Goal: Information Seeking & Learning: Check status

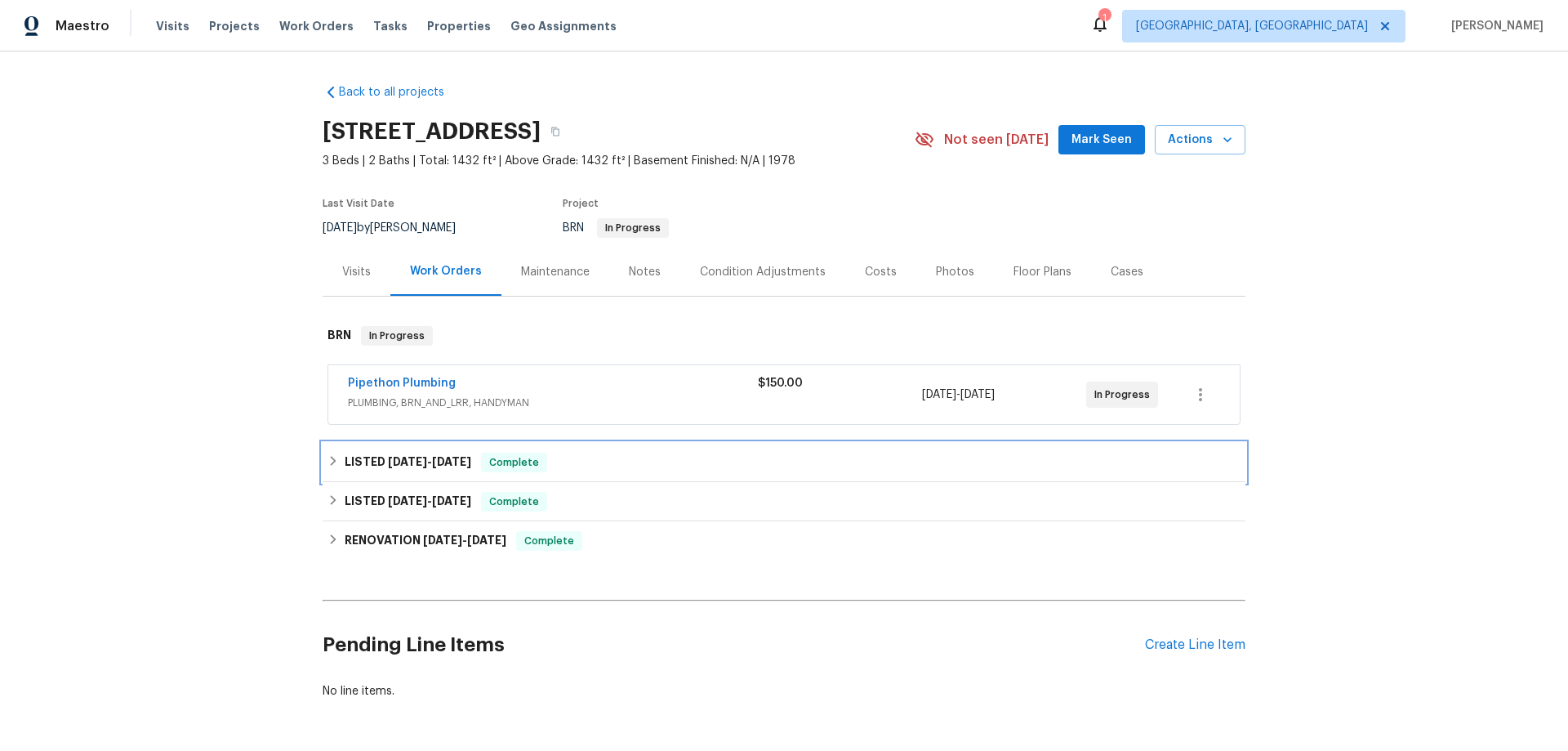
click at [354, 468] on h6 "LISTED [DATE] - [DATE]" at bounding box center [408, 462] width 126 height 20
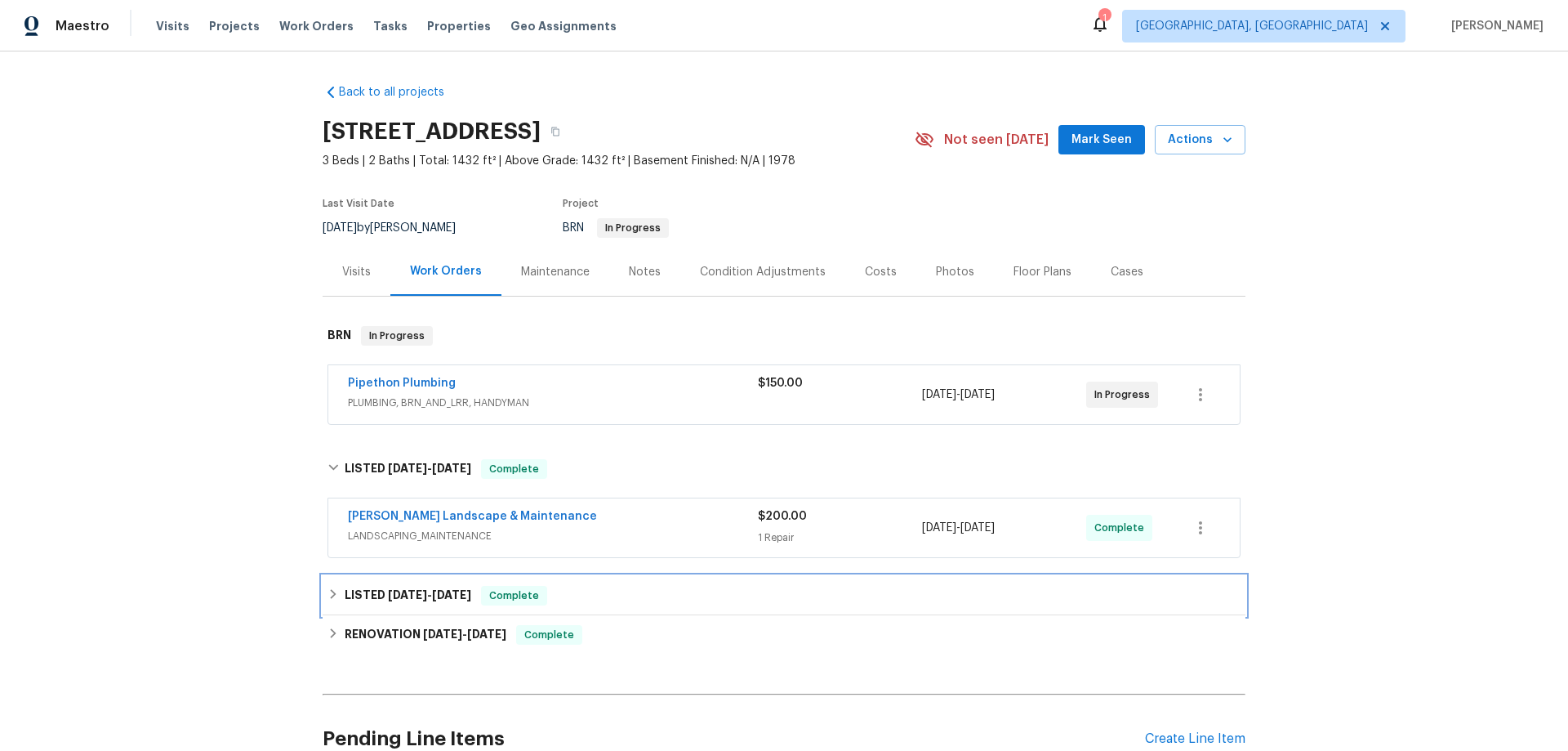
click at [363, 587] on h6 "LISTED [DATE] - [DATE]" at bounding box center [408, 595] width 126 height 20
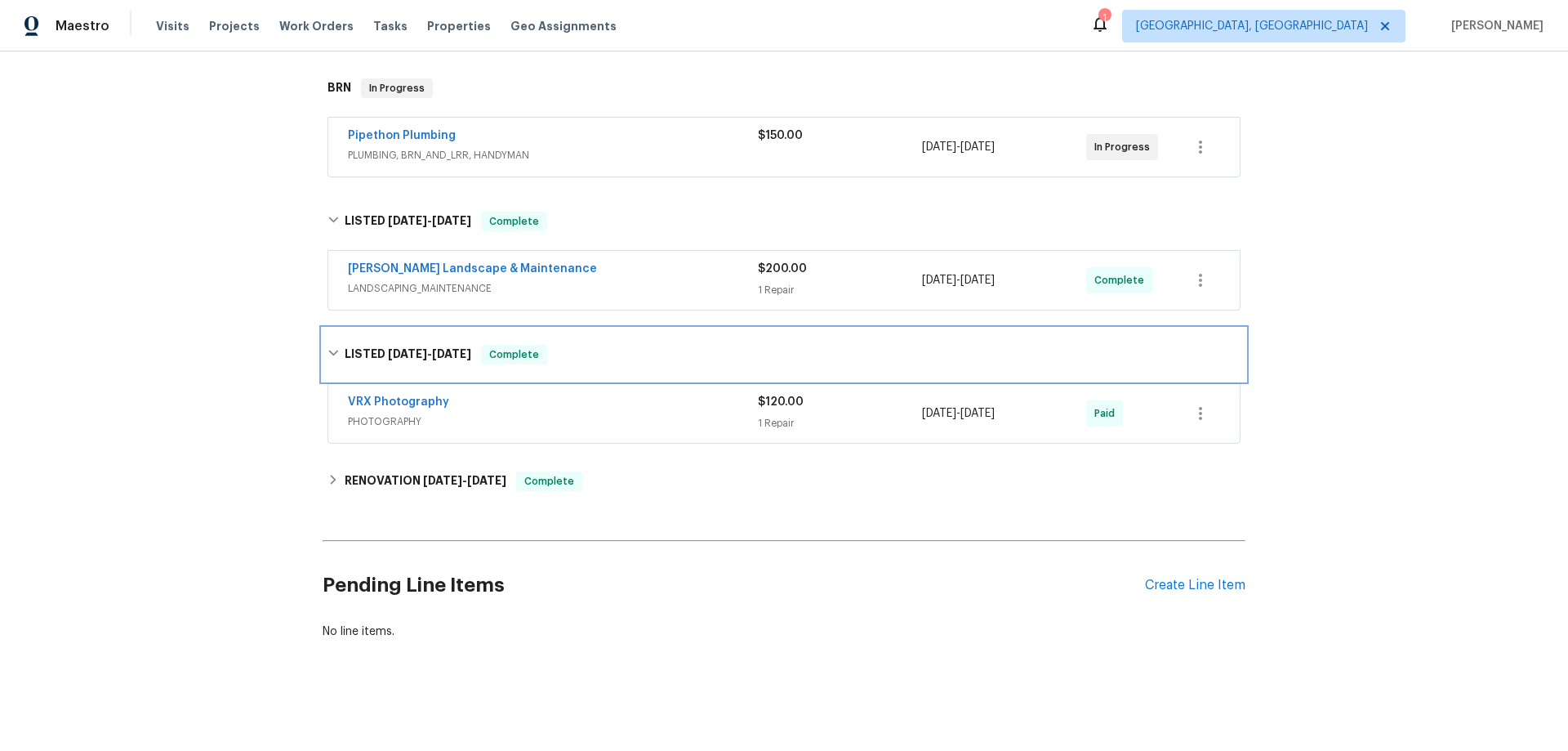
scroll to position [260, 0]
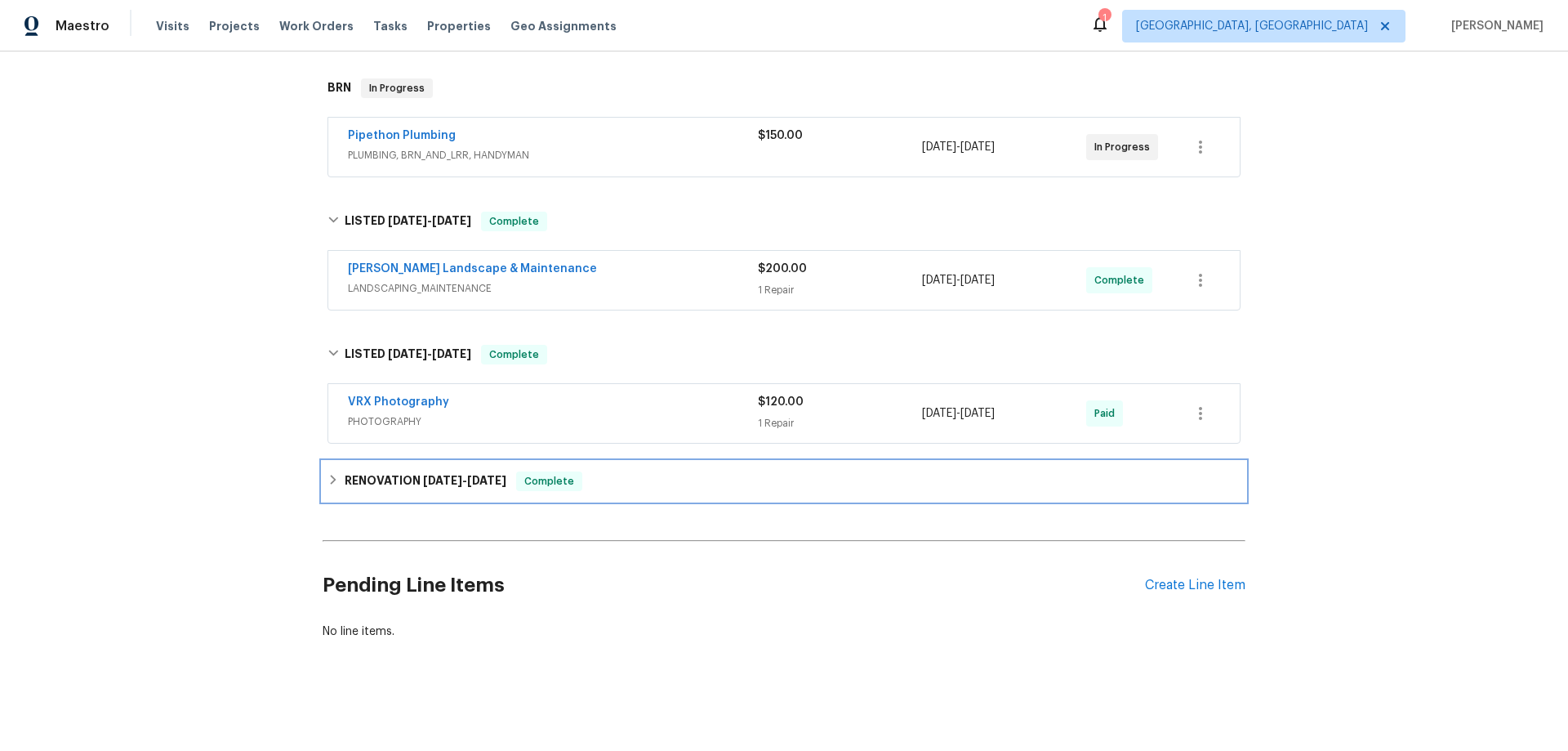
drag, startPoint x: 385, startPoint y: 455, endPoint x: 392, endPoint y: 495, distance: 40.6
click at [384, 461] on div "RENOVATION [DATE] - [DATE] Complete" at bounding box center [783, 480] width 923 height 39
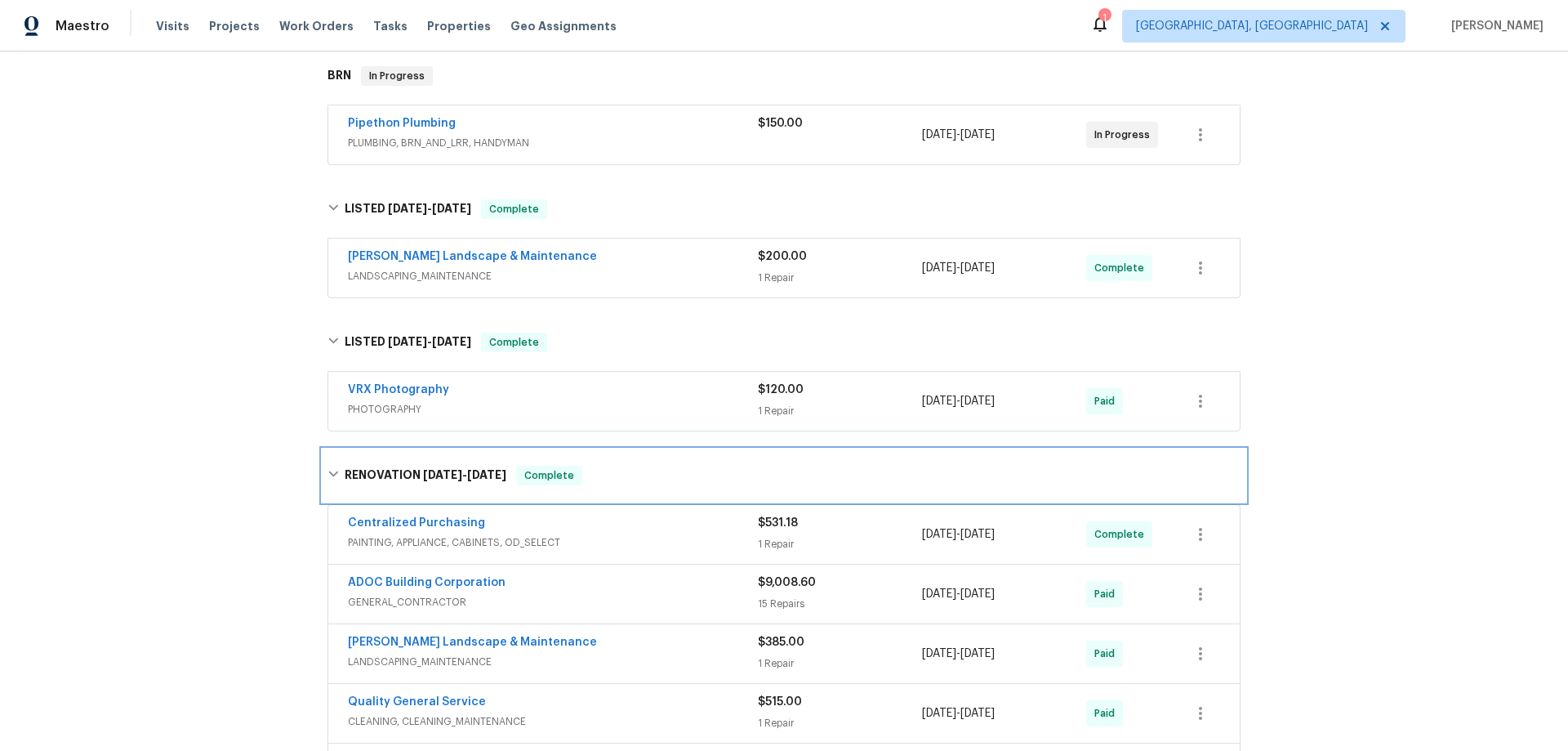
scroll to position [0, 0]
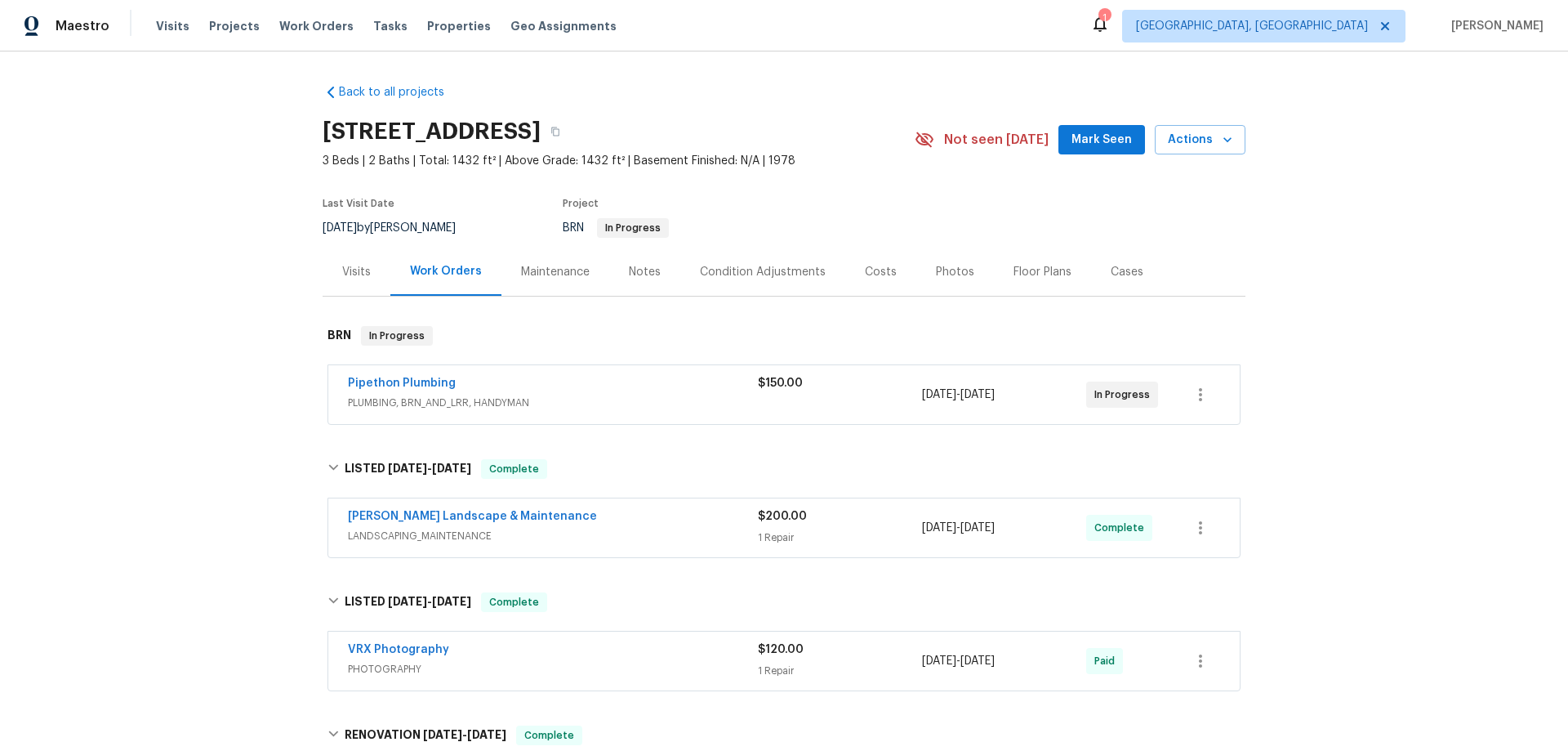
click at [150, 349] on div "Back to all projects [STREET_ADDRESS] 3 Beds | 2 Baths | Total: 1432 ft² | Abov…" at bounding box center [784, 401] width 1568 height 700
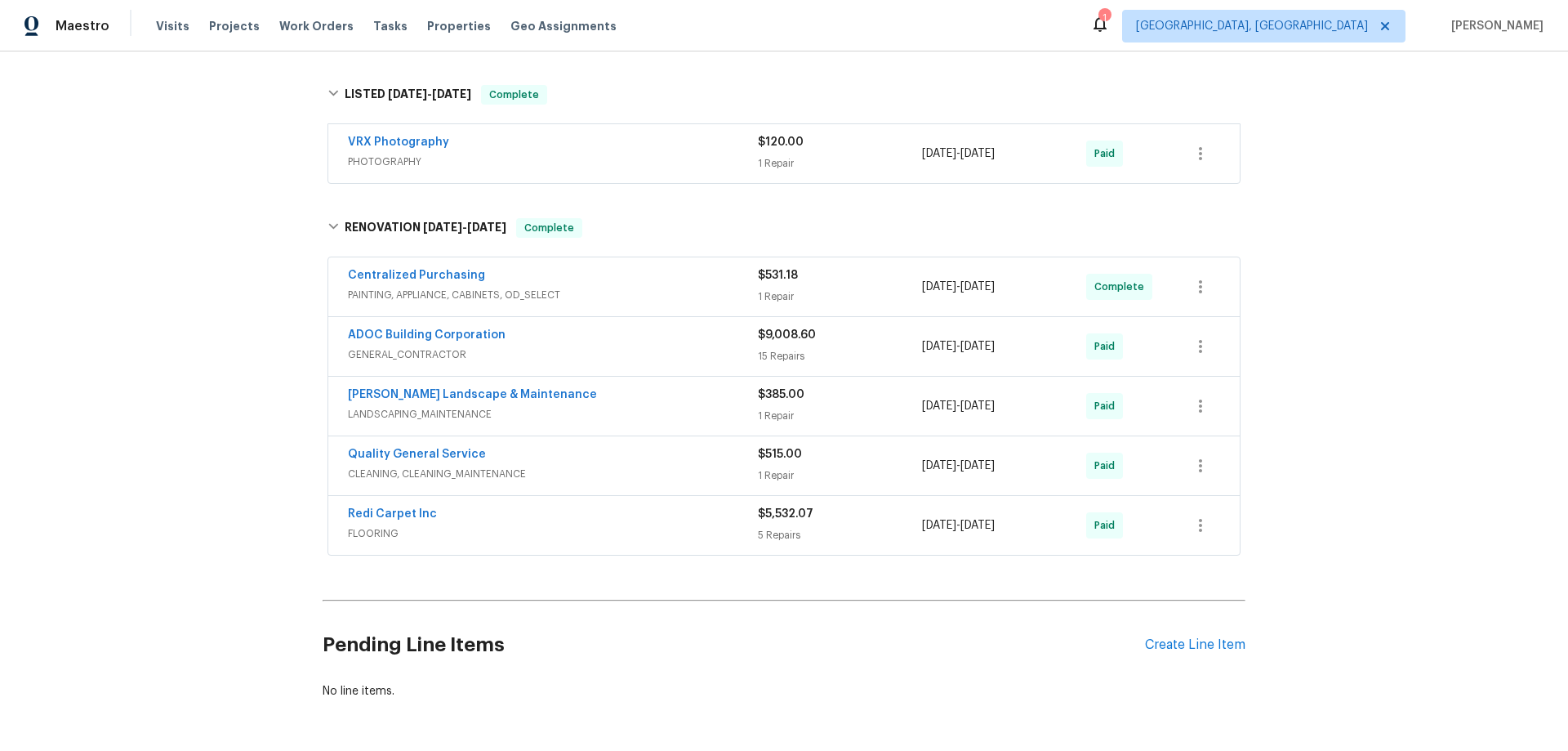
scroll to position [122, 0]
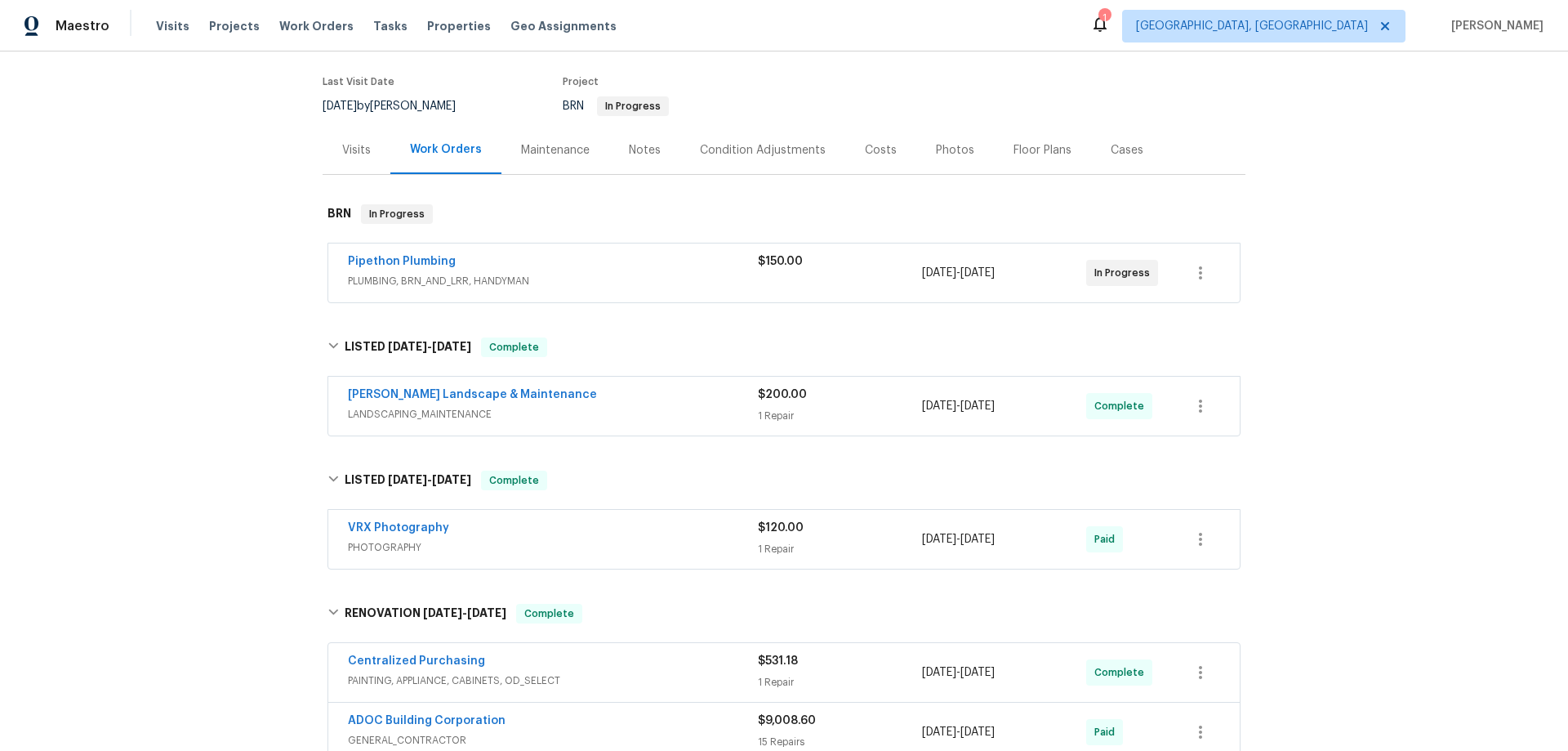
click at [193, 344] on div "Back to all projects [STREET_ADDRESS] 3 Beds | 2 Baths | Total: 1432 ft² | Abov…" at bounding box center [784, 401] width 1568 height 700
click at [229, 370] on div "Back to all projects [STREET_ADDRESS] 3 Beds | 2 Baths | Total: 1432 ft² | Abov…" at bounding box center [784, 401] width 1568 height 700
click at [249, 255] on div "Back to all projects [STREET_ADDRESS] 3 Beds | 2 Baths | Total: 1432 ft² | Abov…" at bounding box center [784, 401] width 1568 height 700
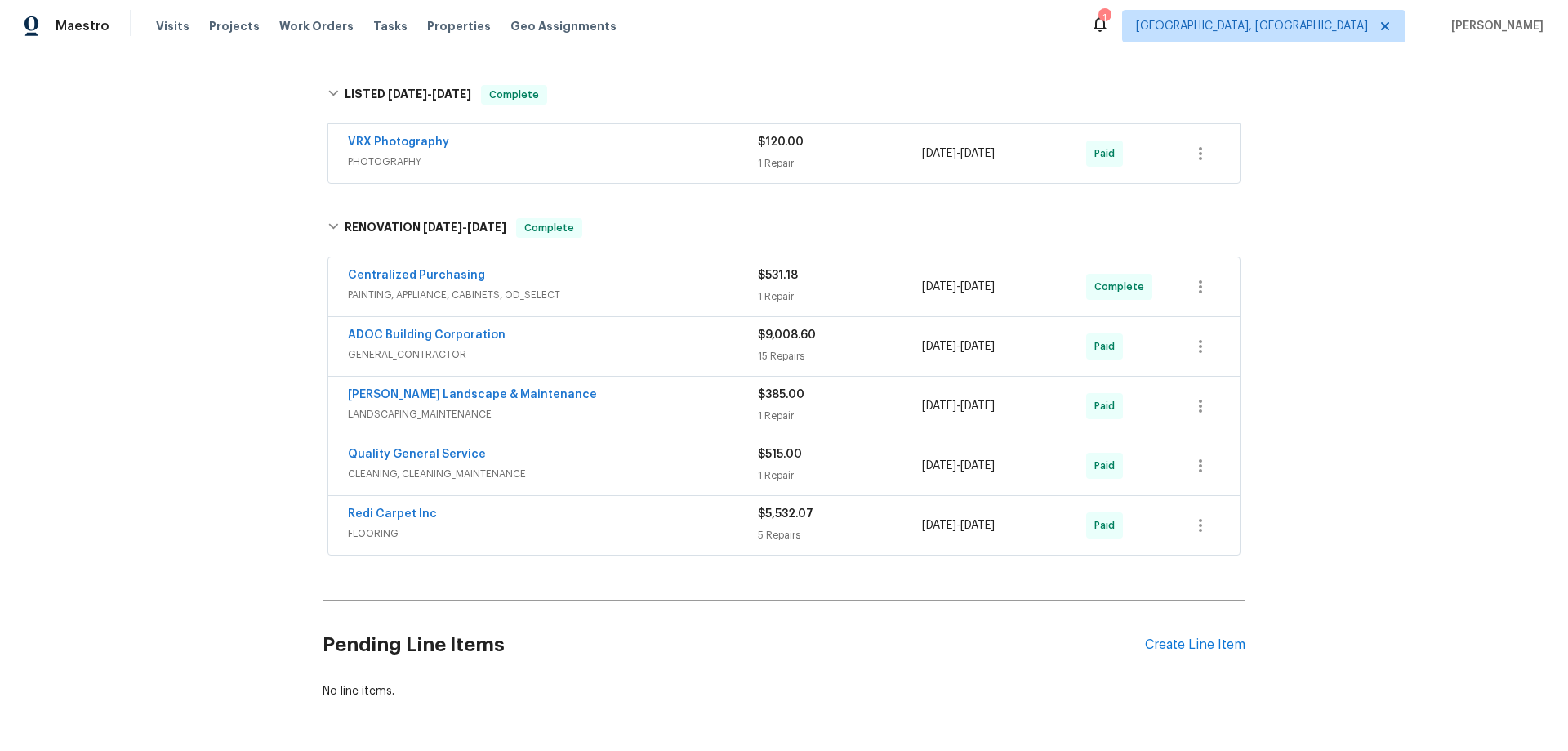
click at [203, 316] on div "Back to all projects [STREET_ADDRESS] 3 Beds | 2 Baths | Total: 1432 ft² | Abov…" at bounding box center [784, 401] width 1568 height 700
click at [259, 325] on div "Back to all projects [STREET_ADDRESS] 3 Beds | 2 Baths | Total: 1432 ft² | Abov…" at bounding box center [784, 401] width 1568 height 700
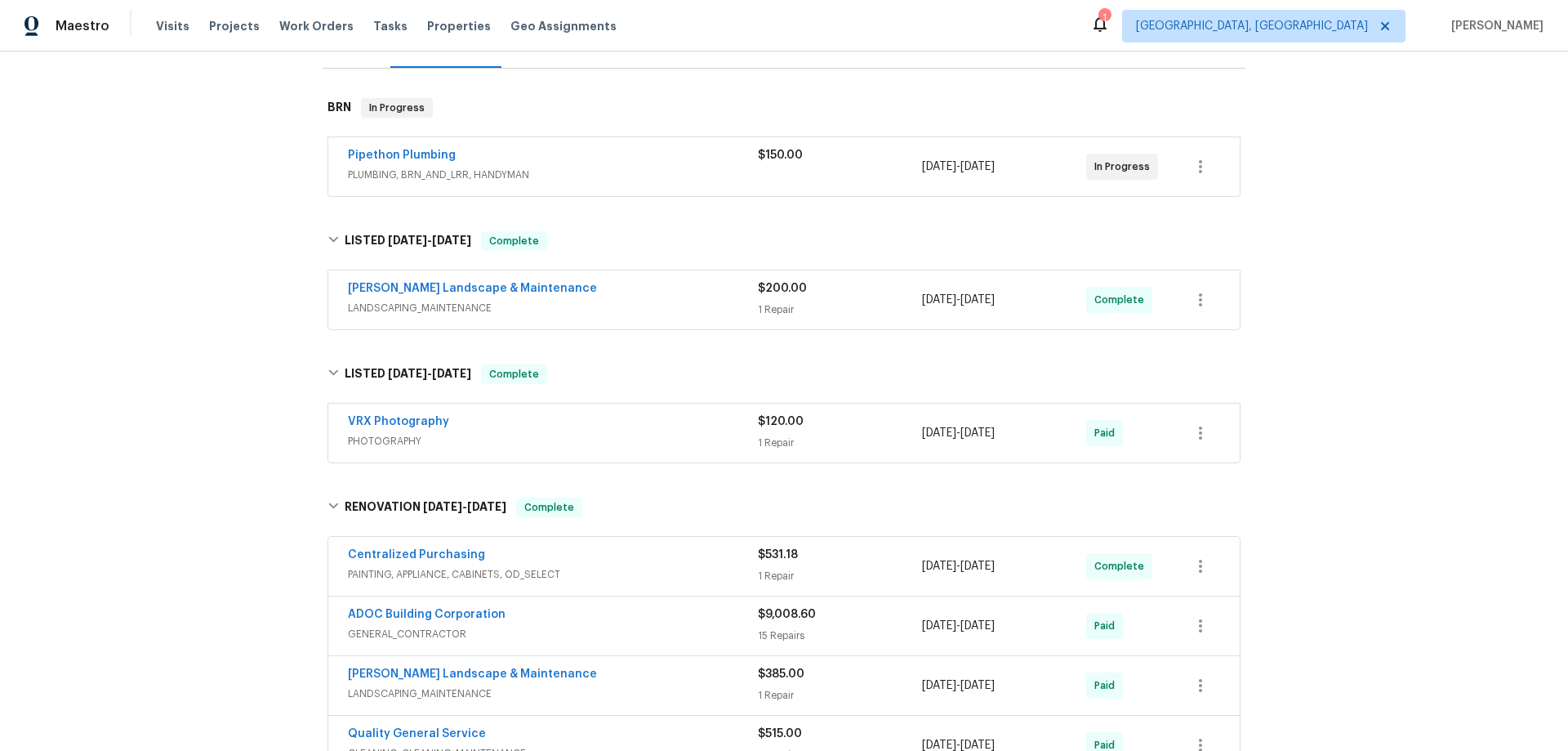
scroll to position [0, 0]
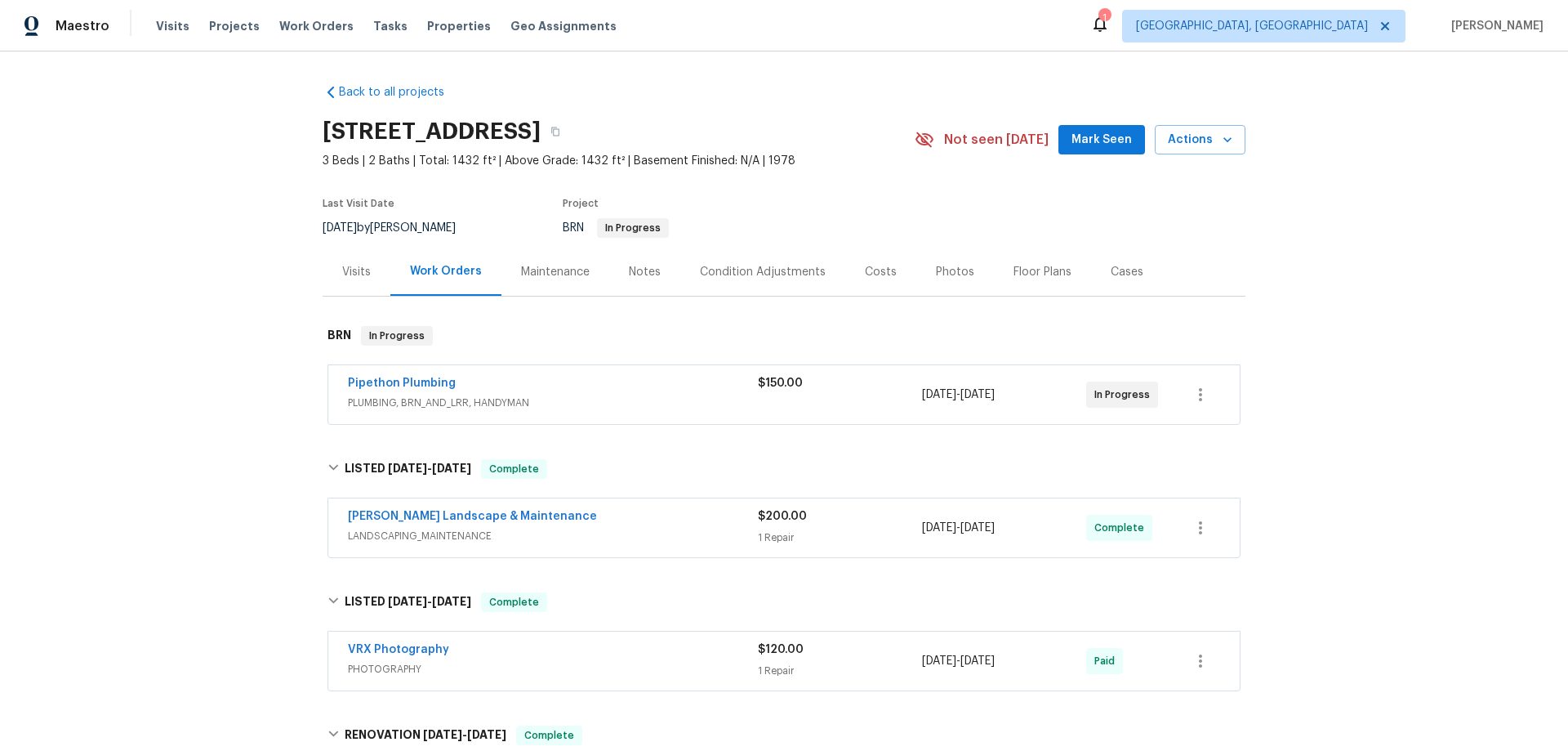
click at [334, 264] on div "Visits" at bounding box center [355, 271] width 67 height 48
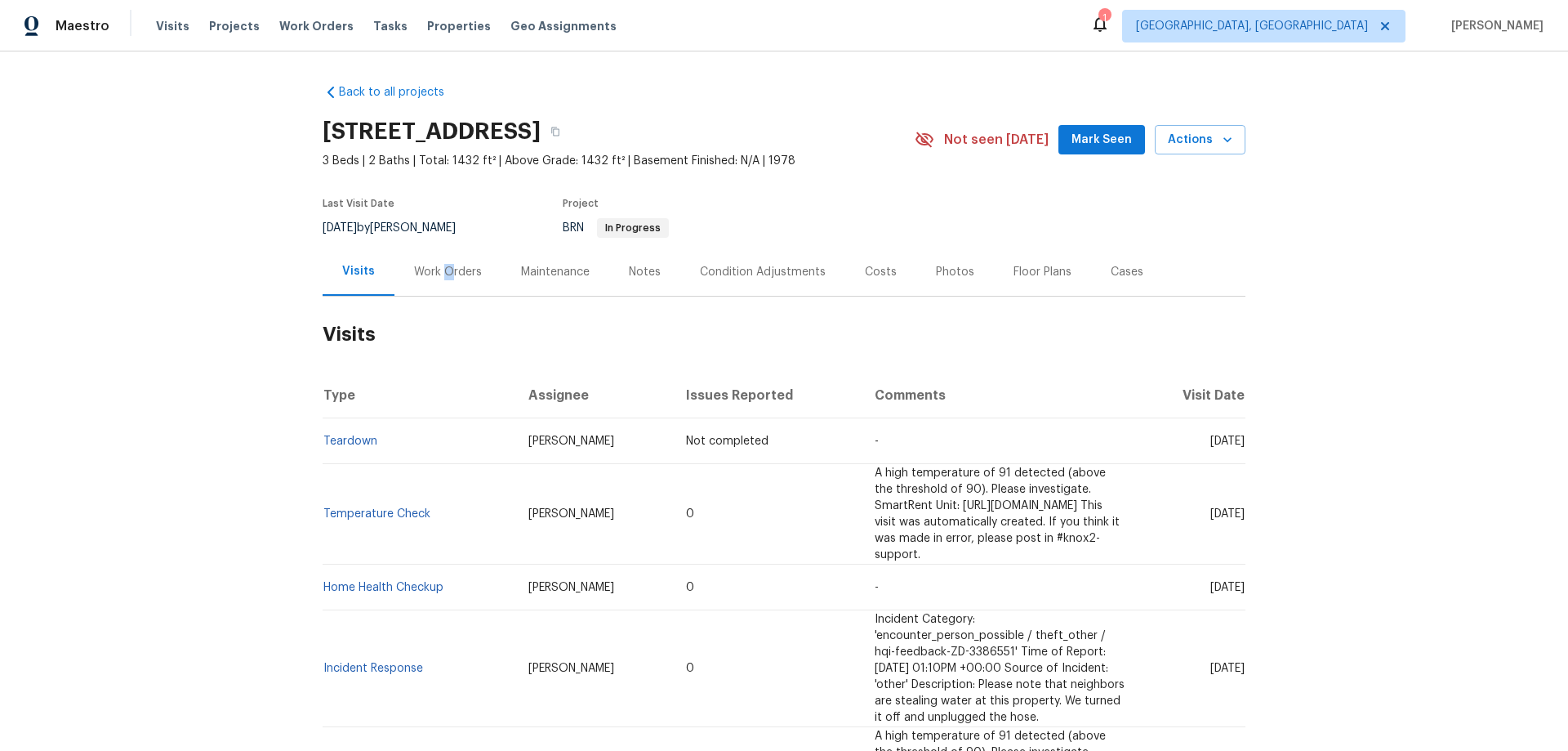
drag, startPoint x: 439, startPoint y: 285, endPoint x: 444, endPoint y: 304, distance: 19.6
click at [441, 285] on div "Work Orders" at bounding box center [448, 271] width 107 height 48
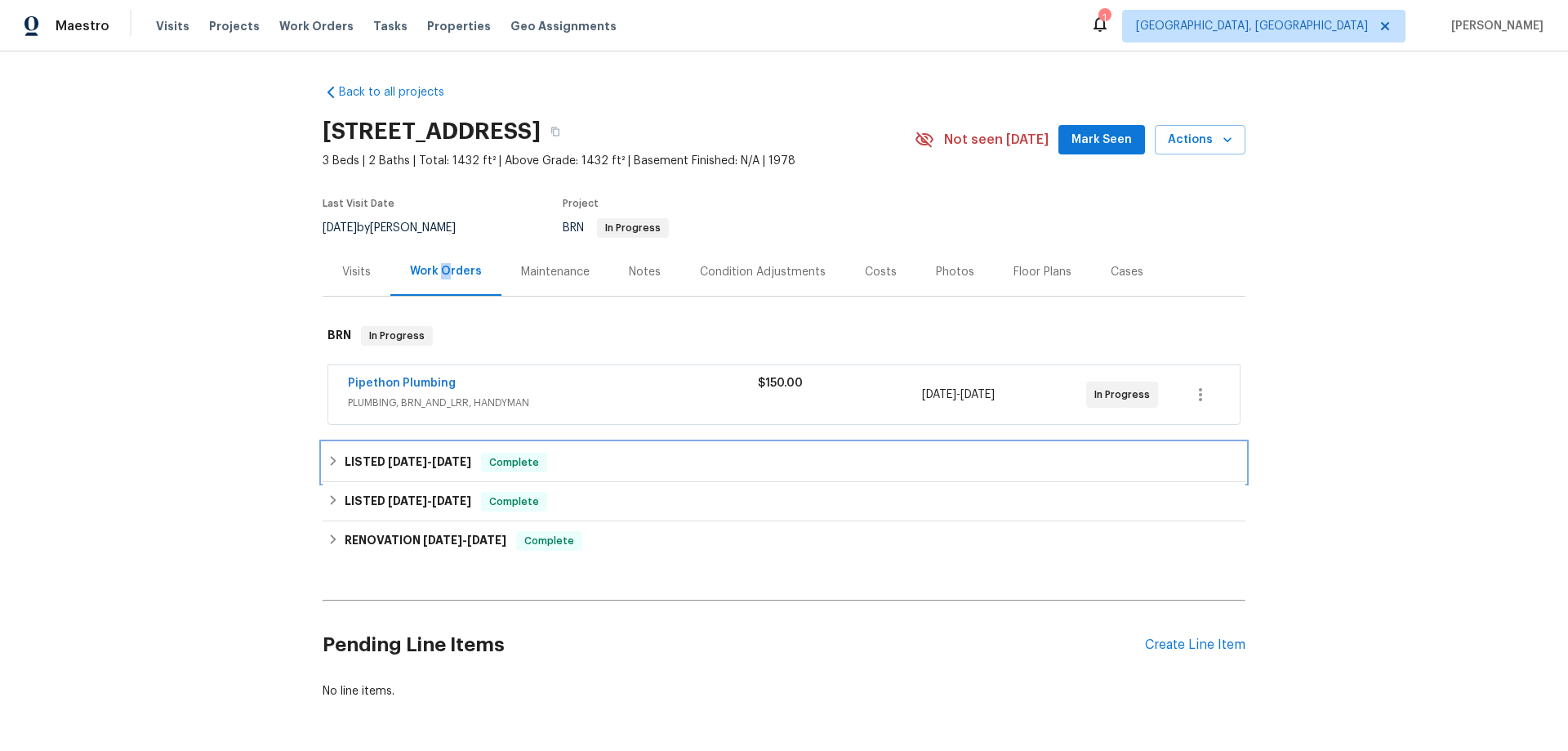
click at [396, 476] on div "LISTED [DATE] - [DATE] Complete" at bounding box center [783, 462] width 923 height 39
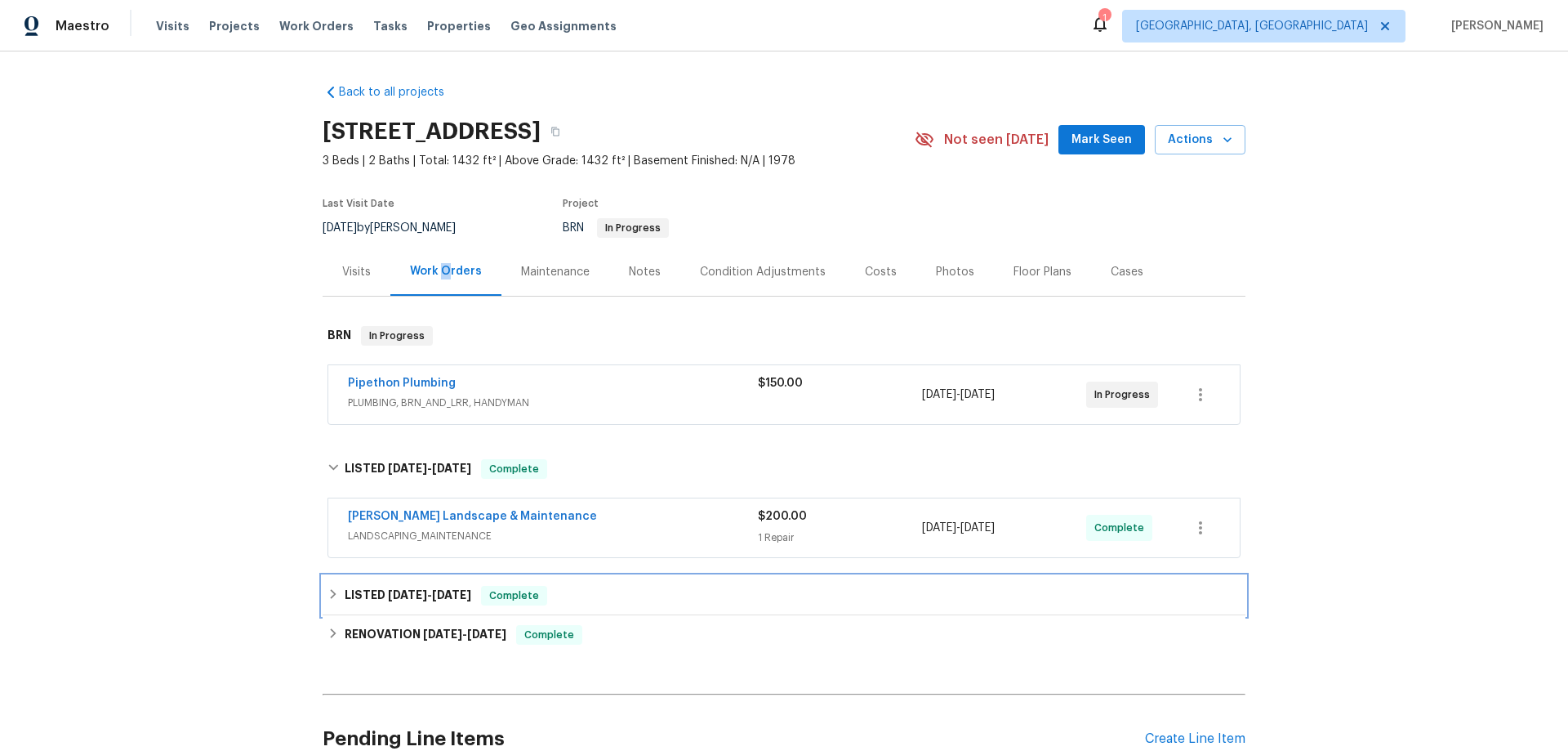
click at [388, 595] on span "[DATE]" at bounding box center [407, 595] width 39 height 11
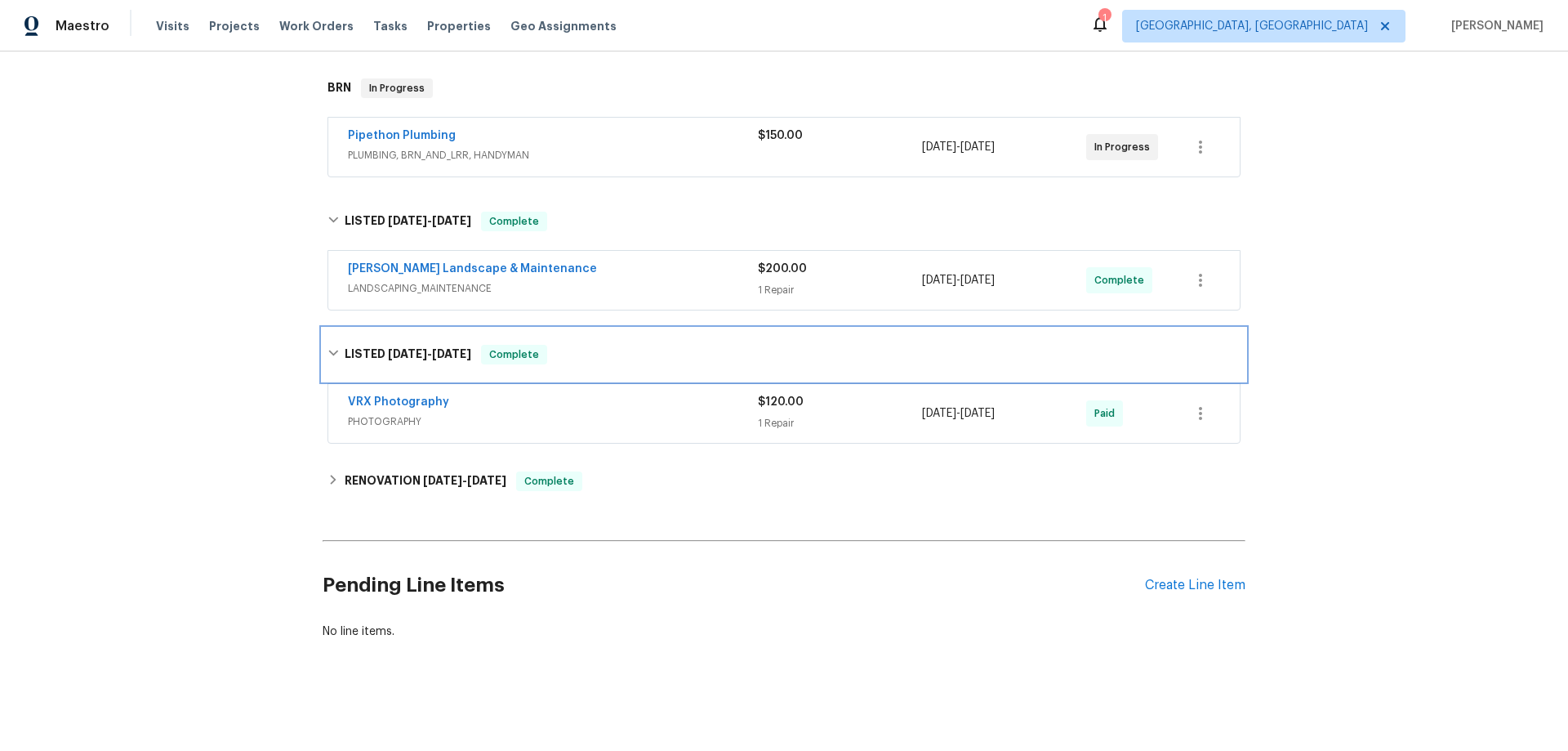
scroll to position [257, 0]
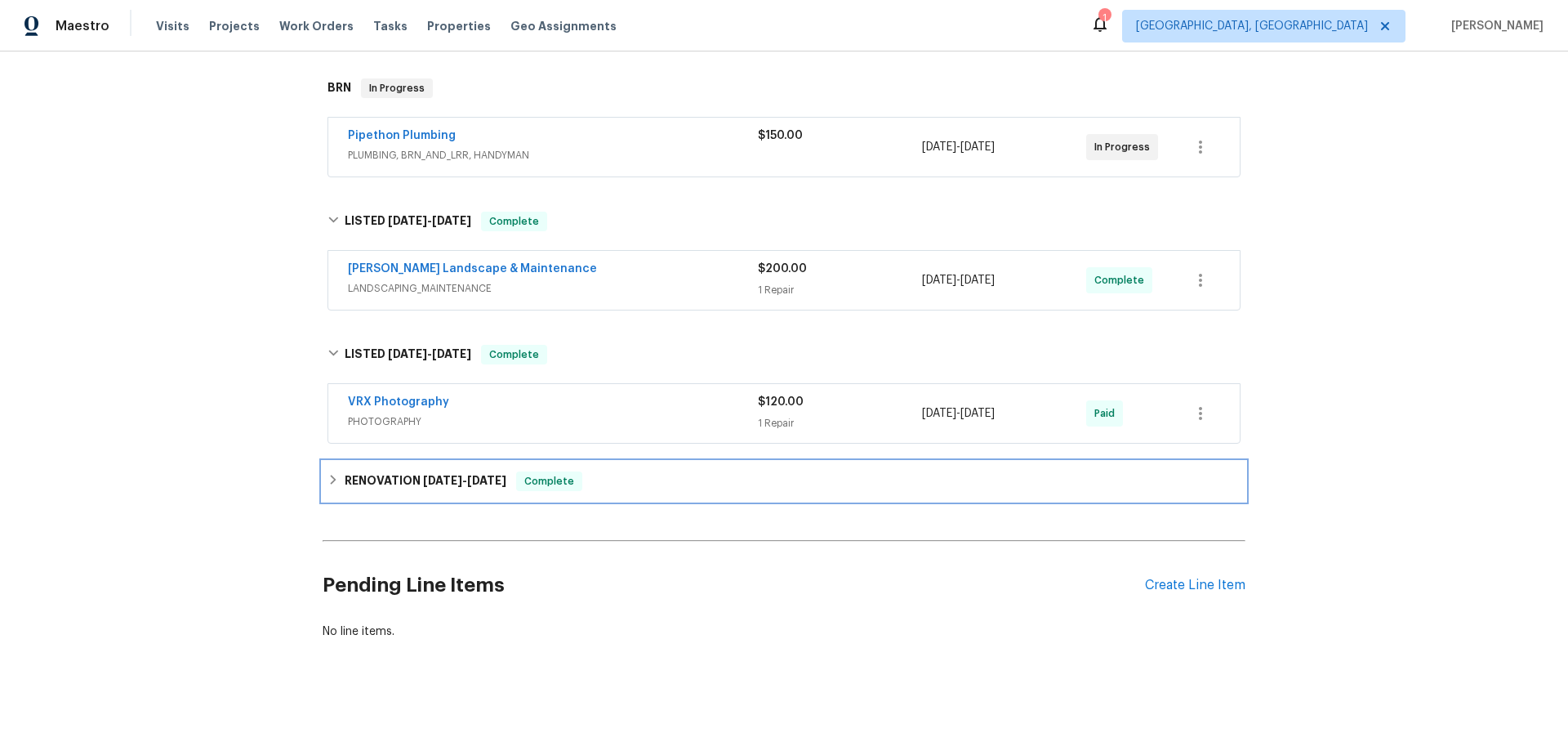
click at [397, 481] on h6 "RENOVATION [DATE] - [DATE]" at bounding box center [426, 481] width 162 height 20
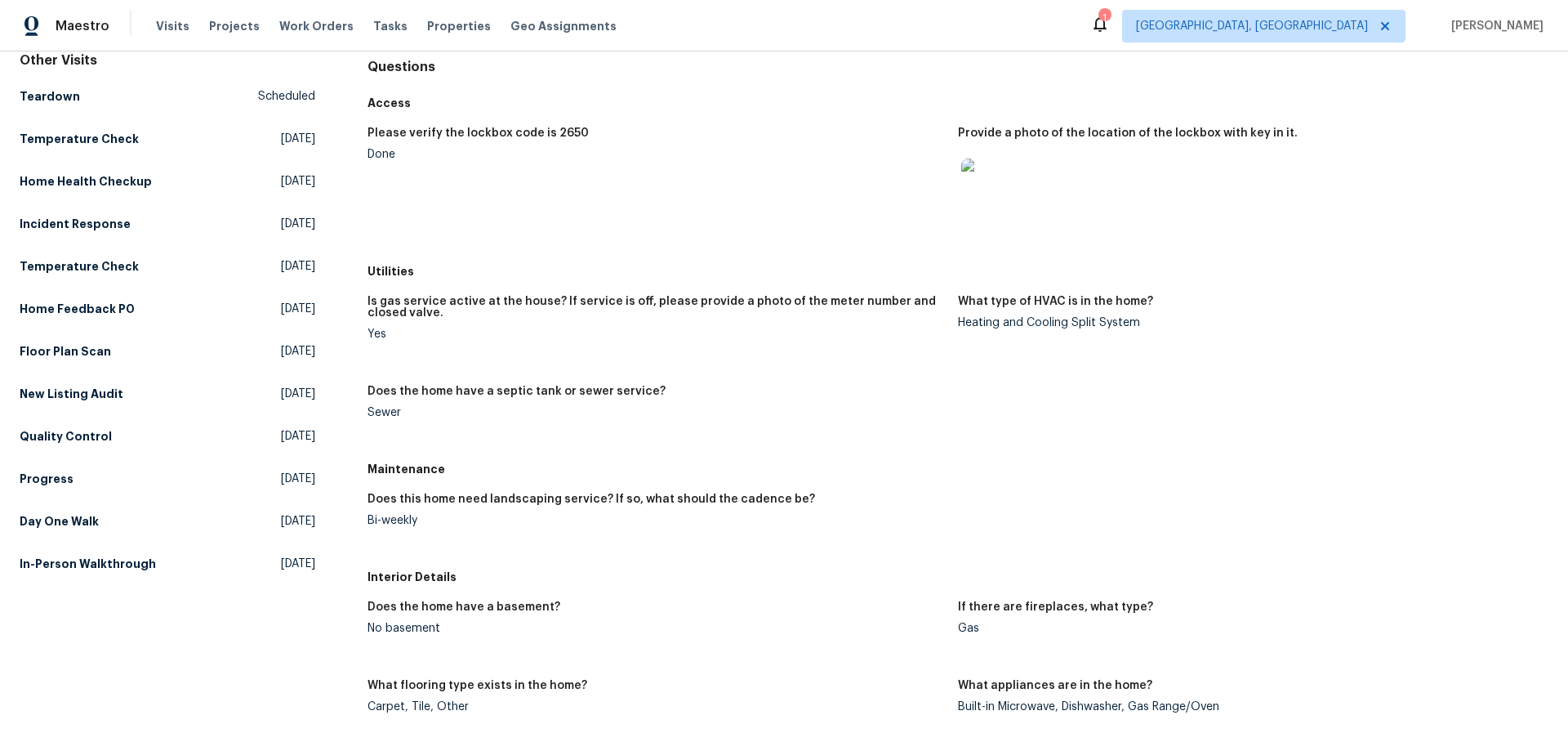
scroll to position [164, 0]
drag, startPoint x: 369, startPoint y: 468, endPoint x: 448, endPoint y: 528, distance: 99.2
click at [436, 530] on div "Maintenance Does this home need landscaping service? If so, what should the cad…" at bounding box center [958, 507] width 1181 height 107
